Goal: Task Accomplishment & Management: Manage account settings

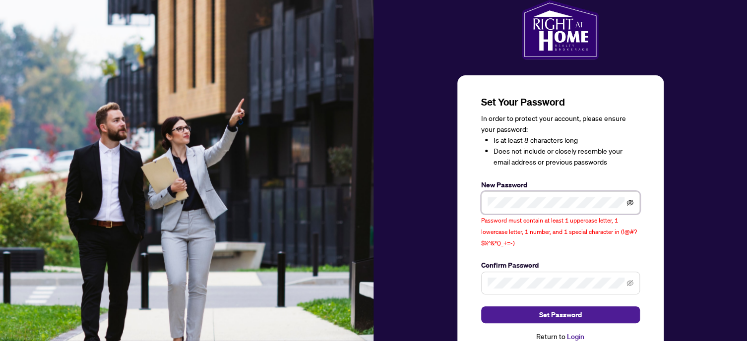
click at [627, 200] on icon "eye-invisible" at bounding box center [630, 202] width 7 height 7
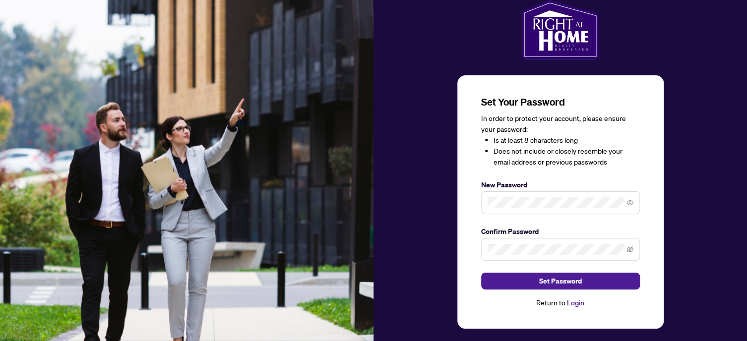
click at [628, 245] on span at bounding box center [630, 249] width 7 height 11
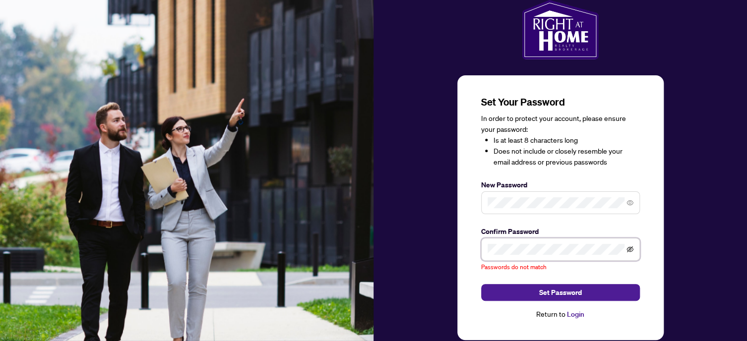
click at [629, 250] on icon "eye-invisible" at bounding box center [630, 250] width 7 height 6
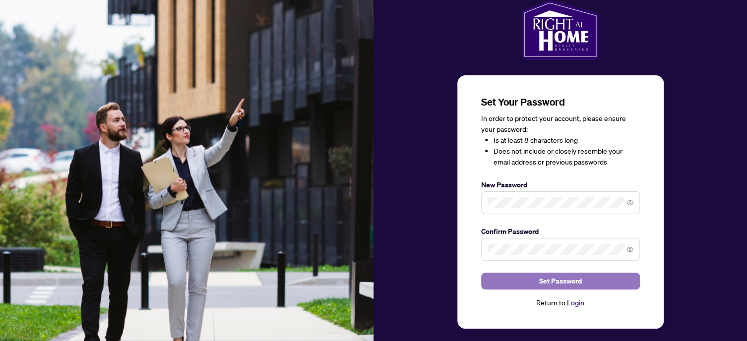
click at [557, 277] on span "Set Password" at bounding box center [560, 281] width 43 height 16
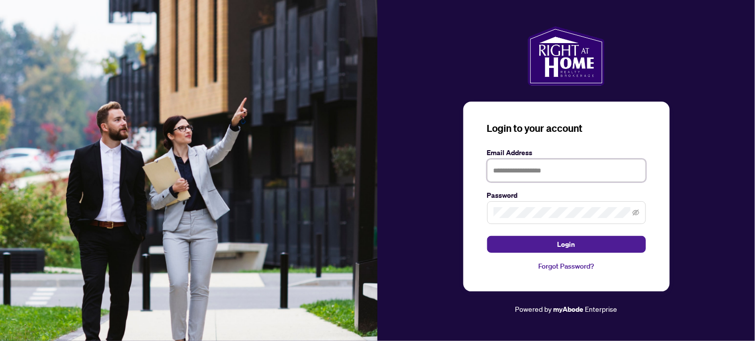
click at [512, 172] on input "text" at bounding box center [566, 170] width 159 height 23
type input "**********"
click at [541, 219] on span at bounding box center [566, 212] width 159 height 23
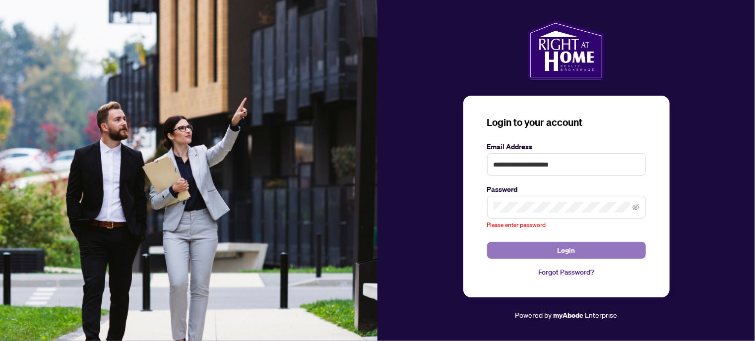
click at [572, 247] on span "Login" at bounding box center [567, 251] width 18 height 16
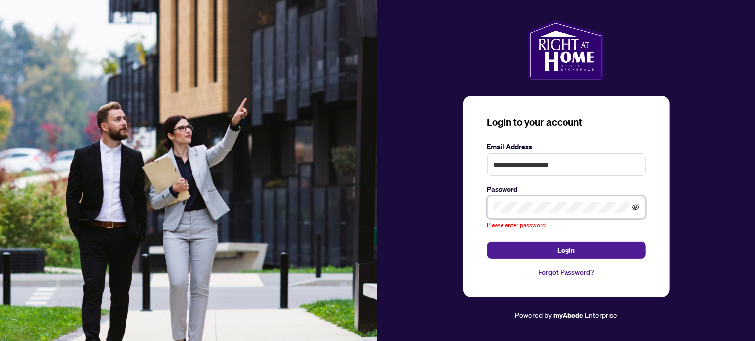
click at [637, 210] on icon "eye-invisible" at bounding box center [635, 207] width 7 height 6
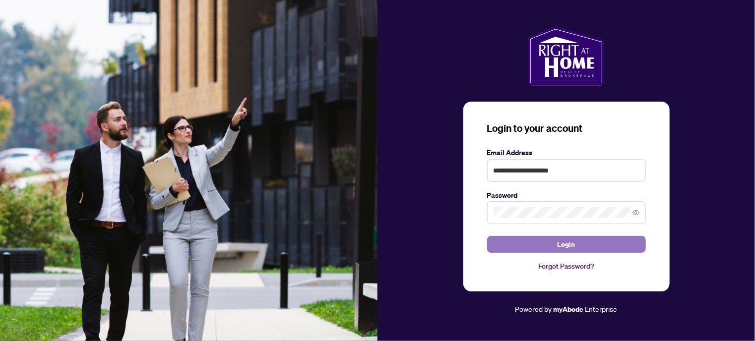
click at [563, 249] on span "Login" at bounding box center [567, 245] width 18 height 16
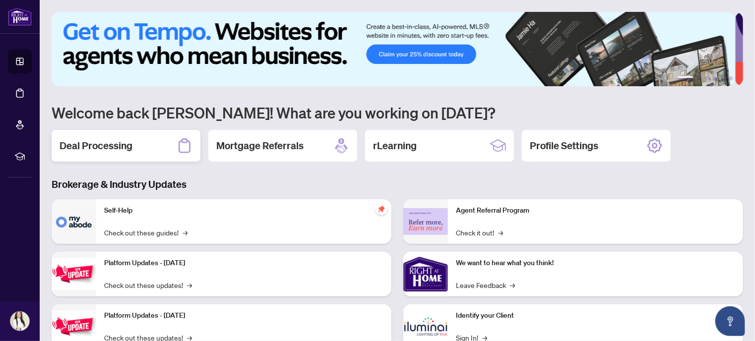
click at [97, 146] on h2 "Deal Processing" at bounding box center [96, 146] width 73 height 14
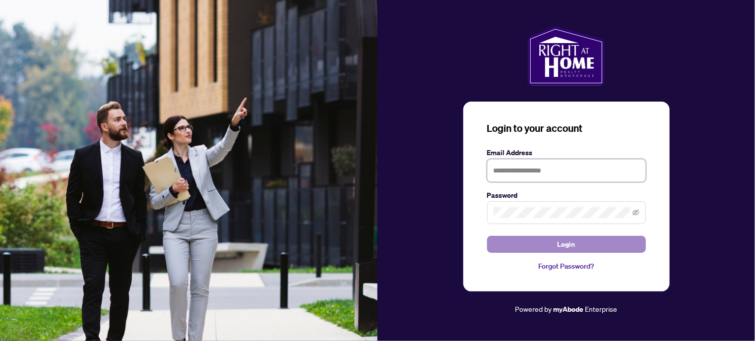
type input "**********"
click at [568, 246] on span "Login" at bounding box center [567, 245] width 18 height 16
